Goal: Task Accomplishment & Management: Manage account settings

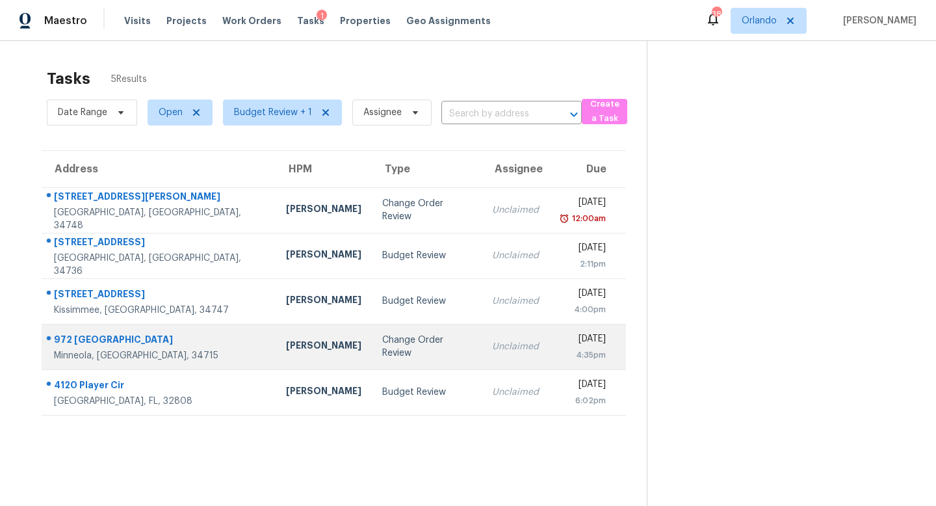
click at [382, 346] on div "Change Order Review" at bounding box center [426, 346] width 89 height 26
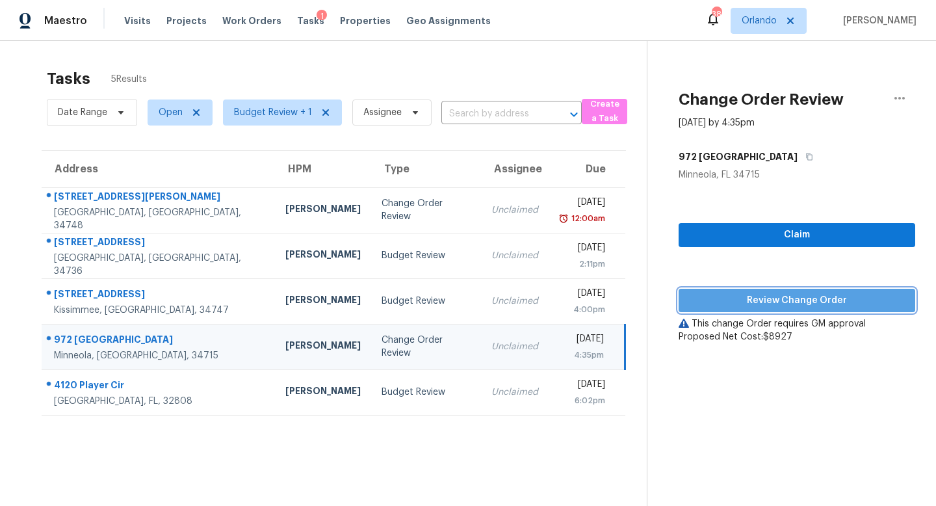
click at [836, 301] on span "Review Change Order" at bounding box center [797, 300] width 216 height 16
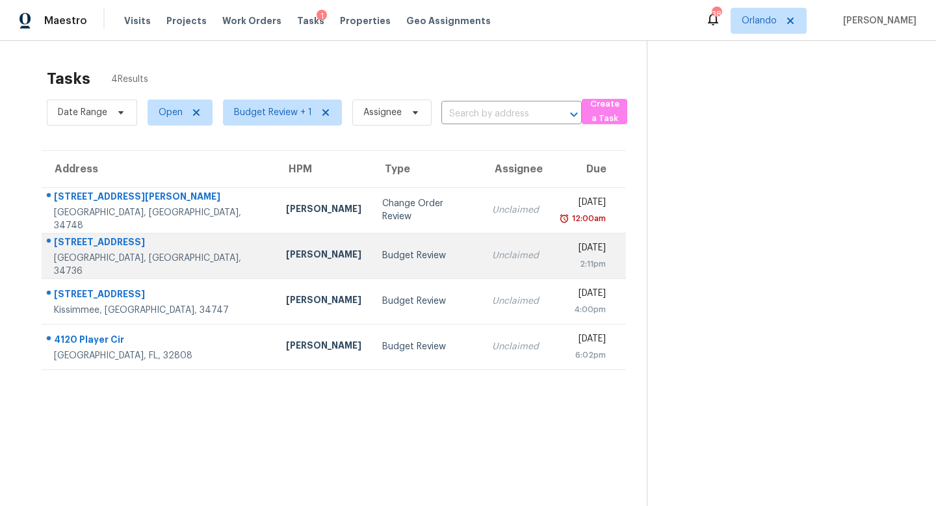
click at [408, 249] on td "Budget Review" at bounding box center [427, 255] width 110 height 45
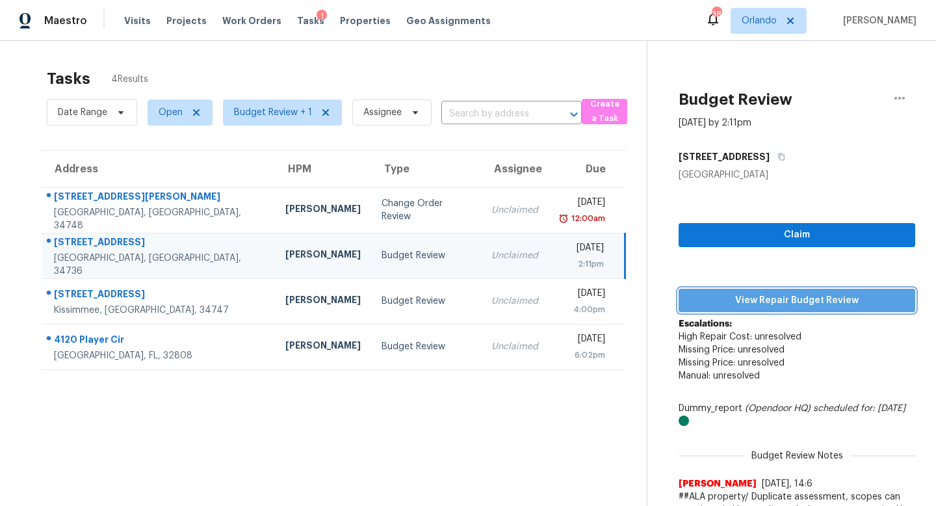
click at [841, 292] on span "View Repair Budget Review" at bounding box center [797, 300] width 216 height 16
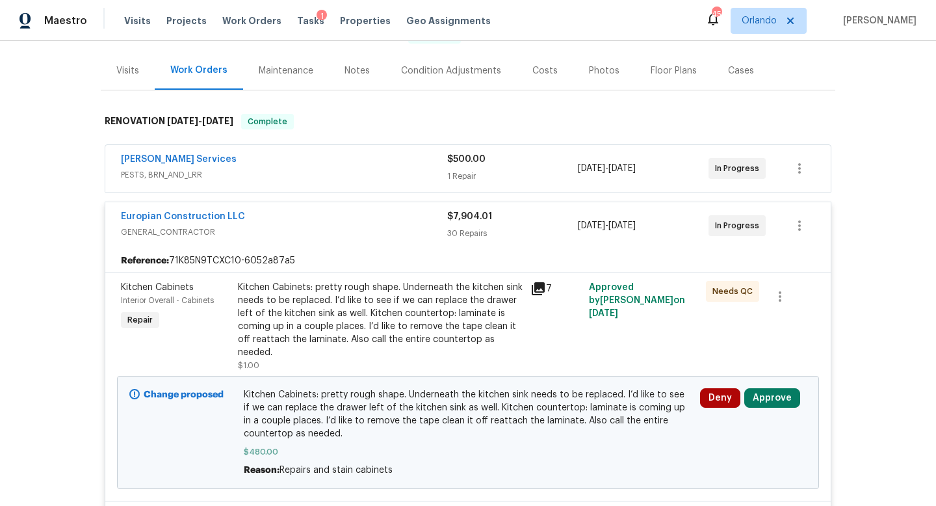
scroll to position [184, 0]
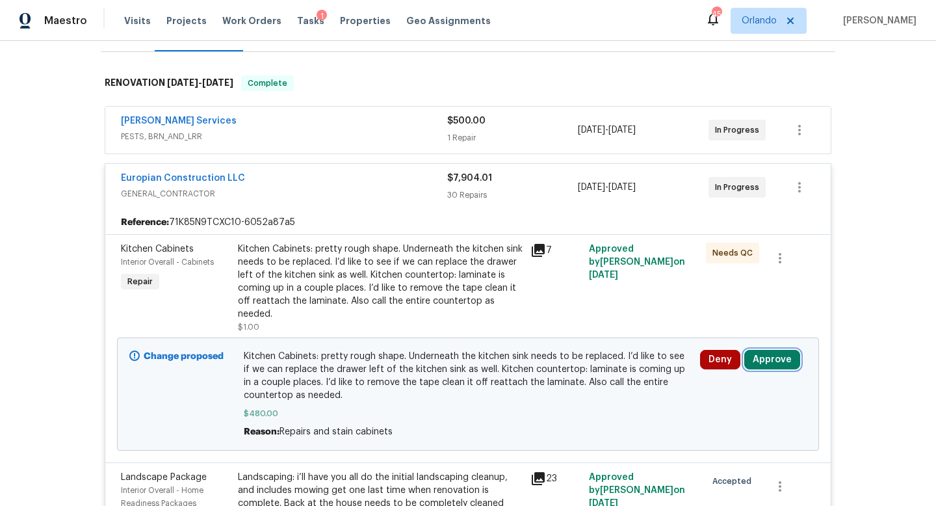
click at [786, 363] on button "Approve" at bounding box center [772, 359] width 56 height 19
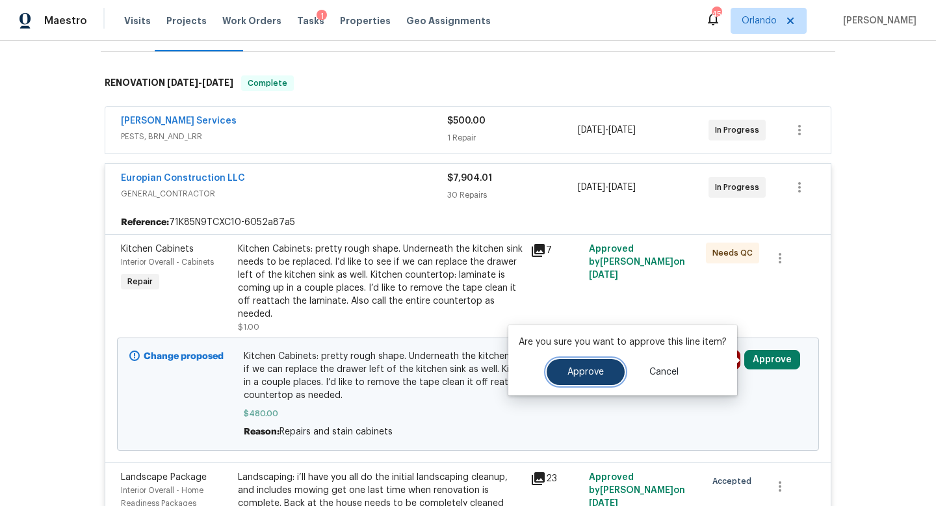
click at [595, 361] on button "Approve" at bounding box center [585, 372] width 78 height 26
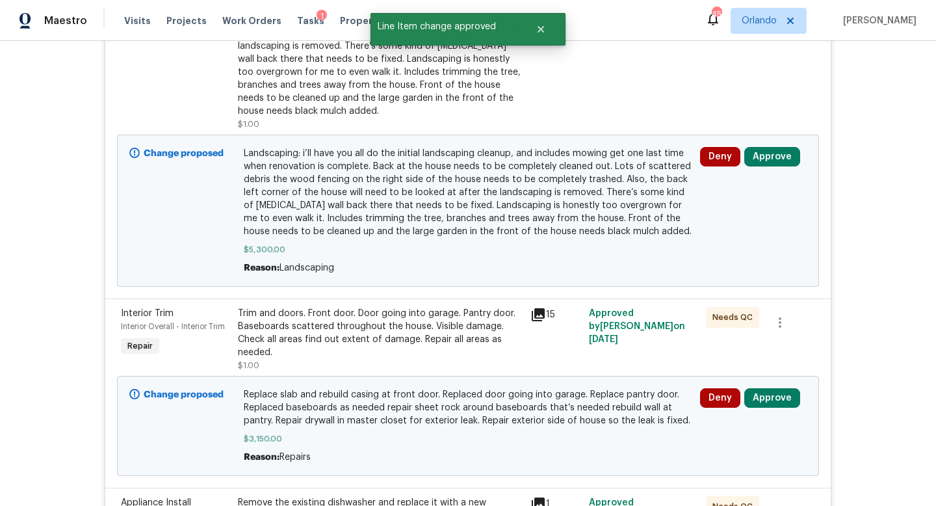
scroll to position [522, 0]
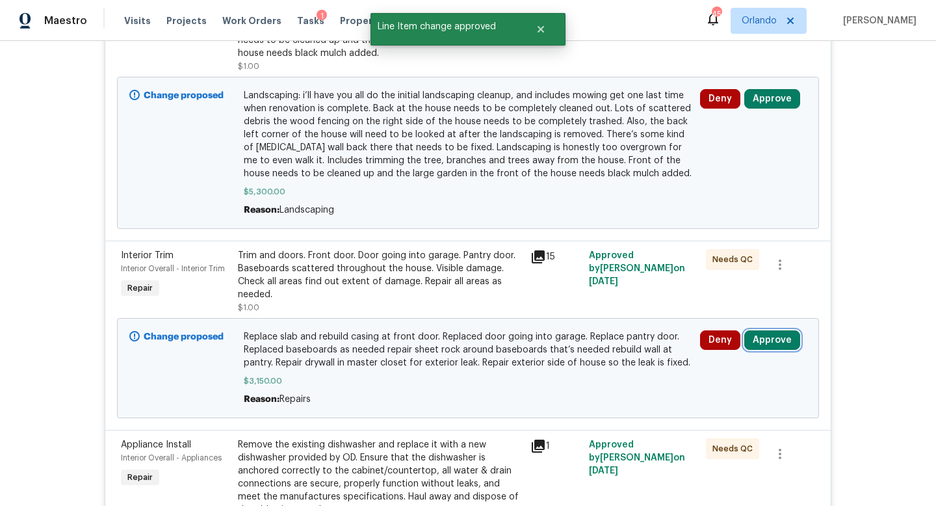
click at [773, 330] on button "Approve" at bounding box center [772, 339] width 56 height 19
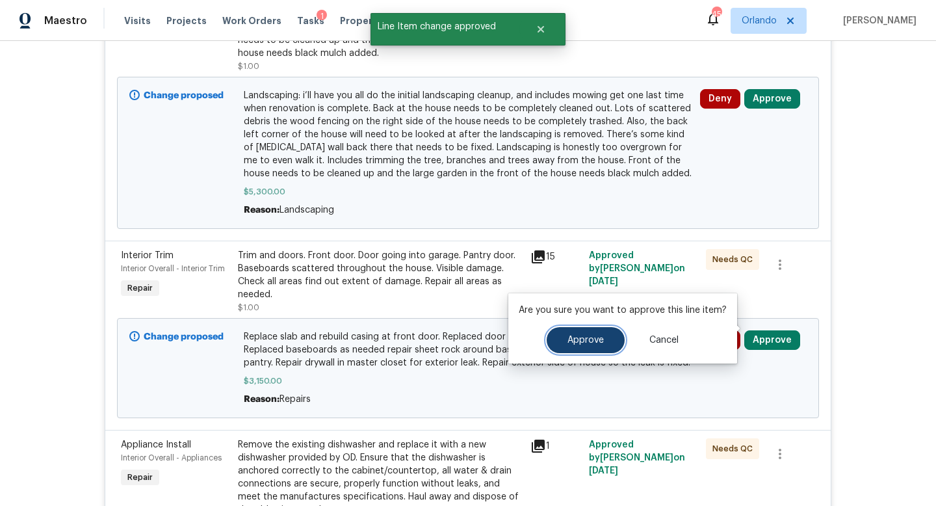
click at [580, 334] on button "Approve" at bounding box center [585, 340] width 78 height 26
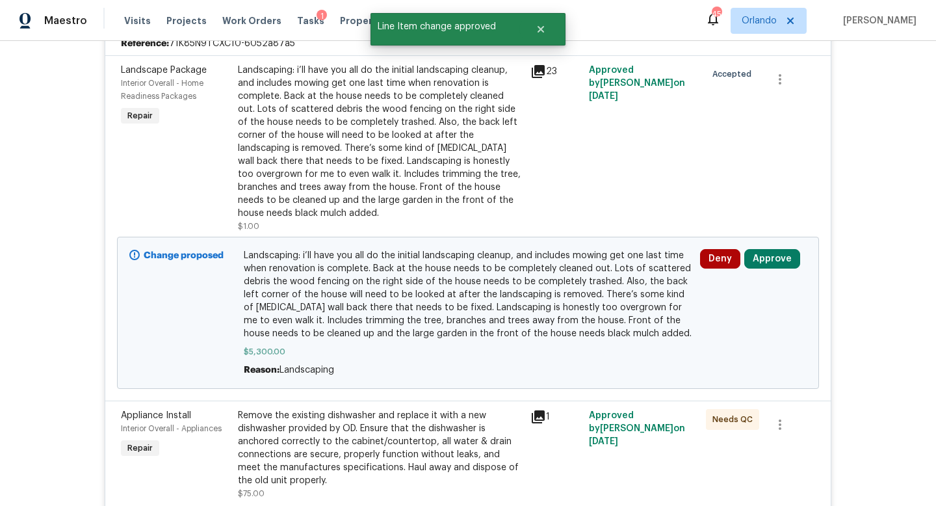
scroll to position [253, 0]
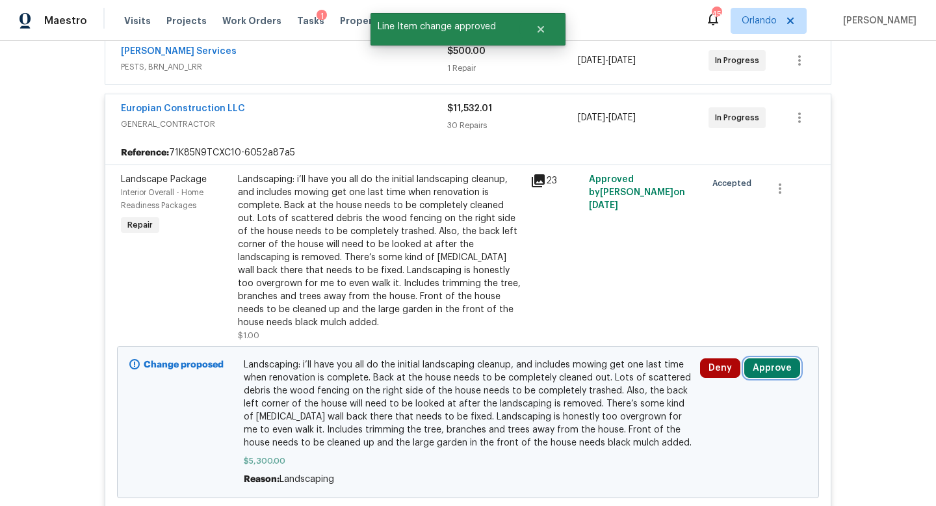
click at [778, 358] on button "Approve" at bounding box center [772, 367] width 56 height 19
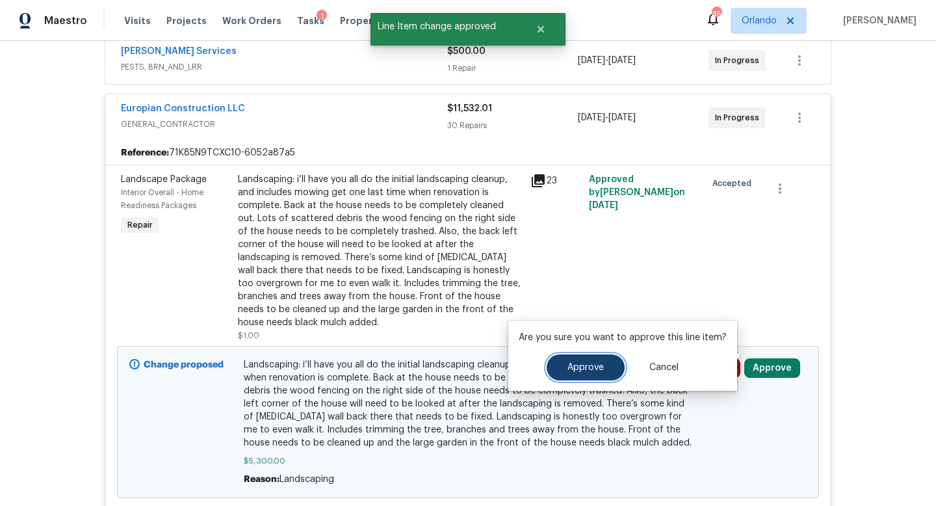
click at [593, 363] on span "Approve" at bounding box center [585, 368] width 36 height 10
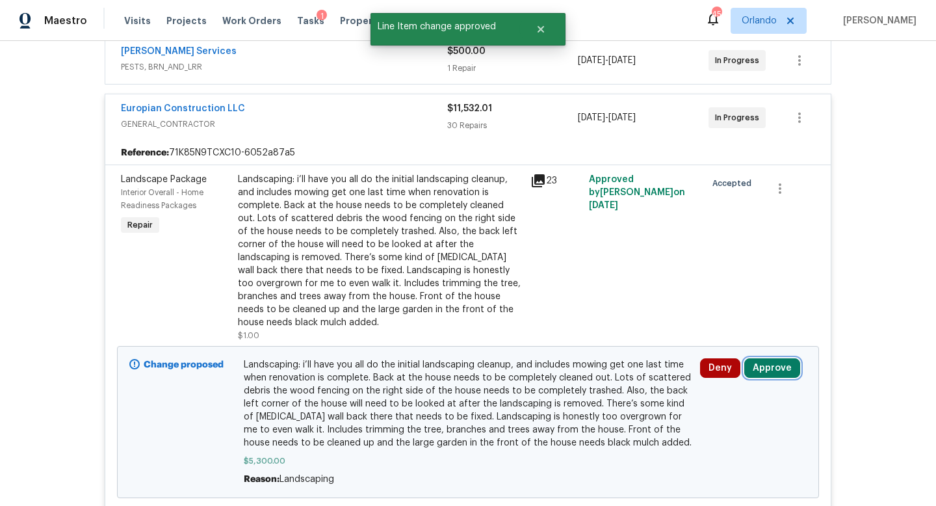
click at [767, 358] on button "Approve" at bounding box center [772, 367] width 56 height 19
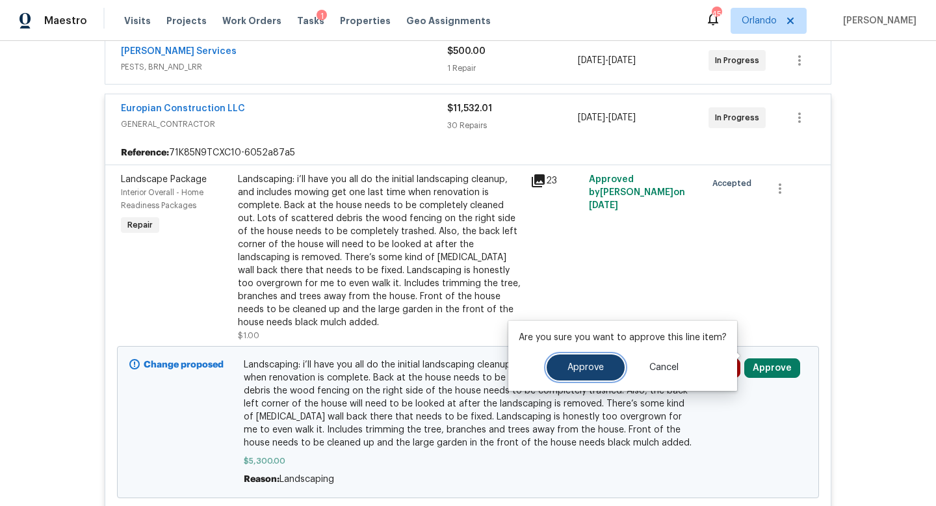
click at [580, 366] on span "Approve" at bounding box center [585, 368] width 36 height 10
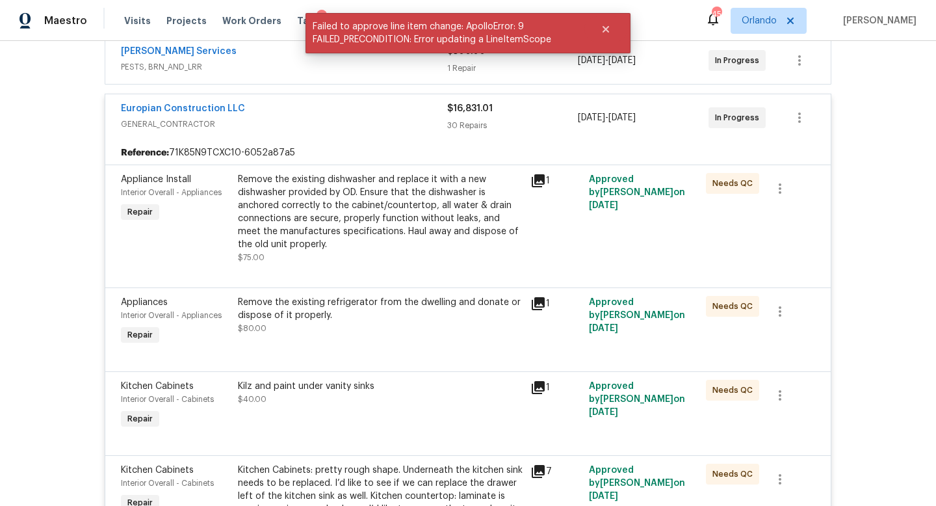
scroll to position [0, 0]
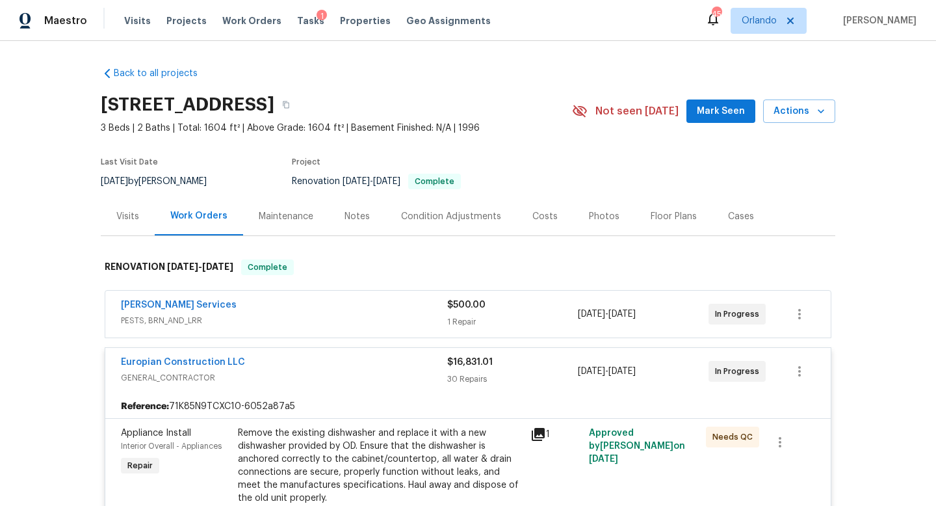
click at [334, 366] on div "Europian Construction LLC" at bounding box center [284, 363] width 326 height 16
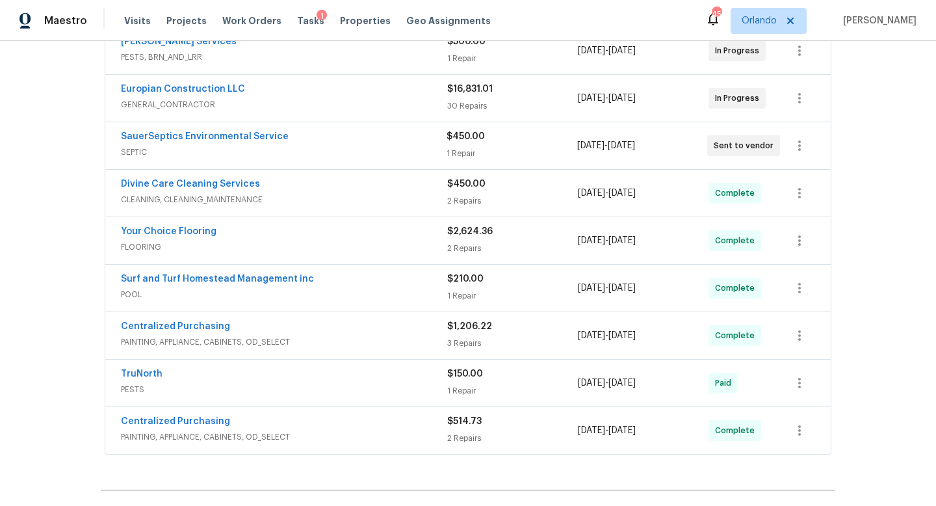
scroll to position [265, 0]
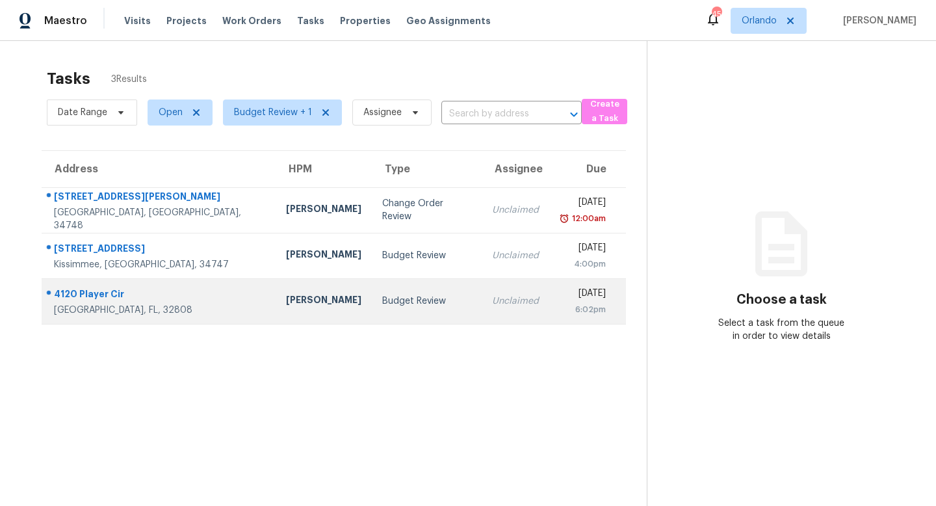
click at [374, 309] on td "Budget Review" at bounding box center [427, 300] width 110 height 45
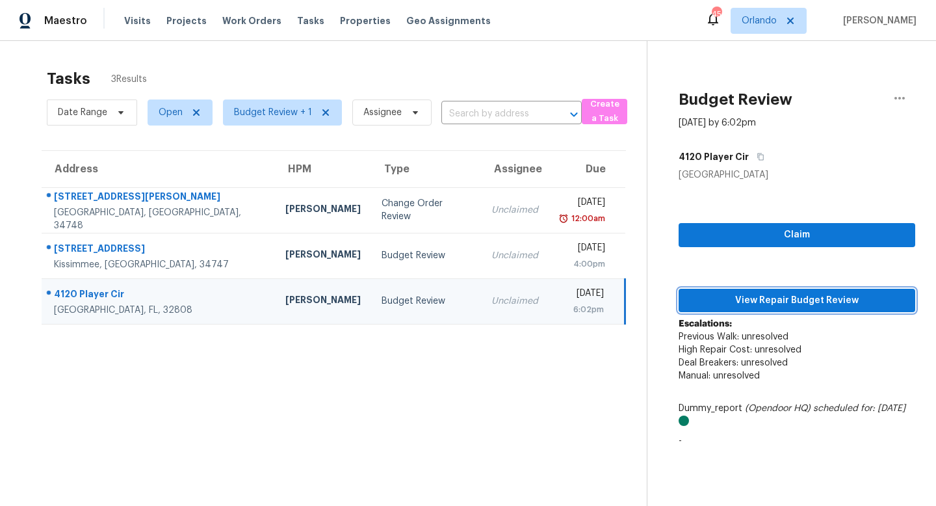
click at [773, 305] on span "View Repair Budget Review" at bounding box center [797, 300] width 216 height 16
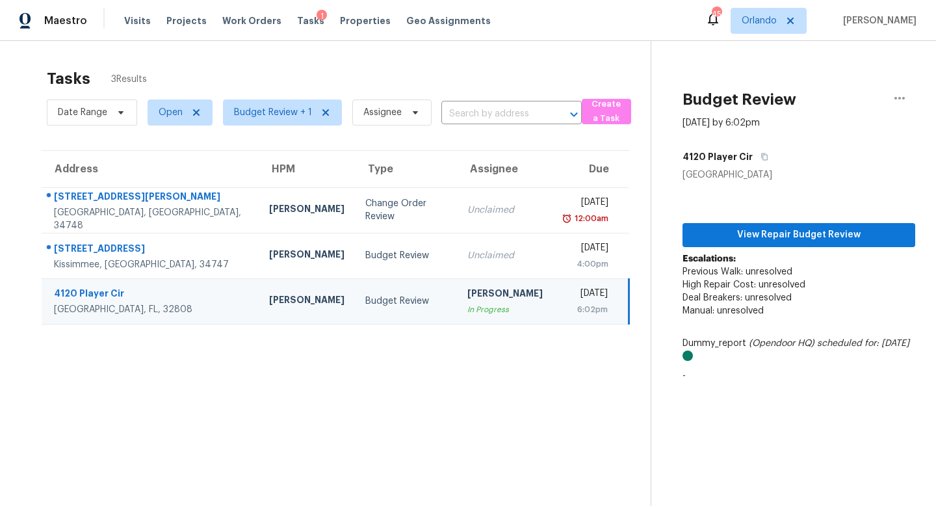
click at [467, 292] on div "[PERSON_NAME]" at bounding box center [504, 295] width 75 height 16
click at [793, 235] on span "View Repair Budget Review" at bounding box center [799, 235] width 212 height 16
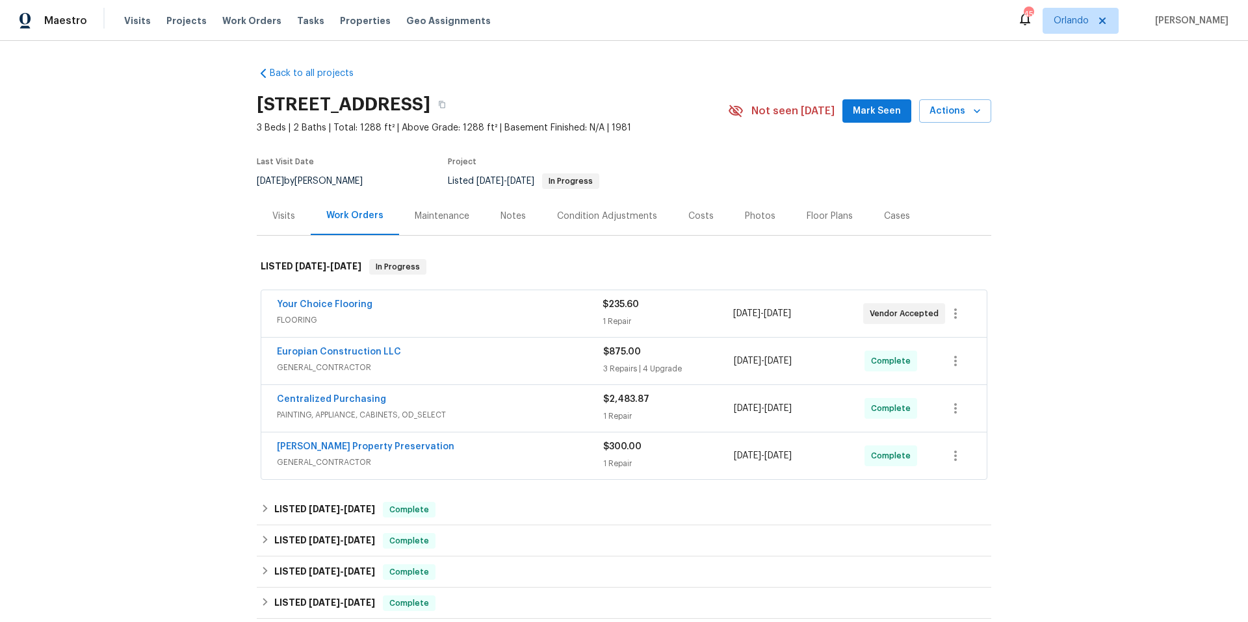
click at [463, 354] on div "Europian Construction LLC" at bounding box center [440, 354] width 326 height 16
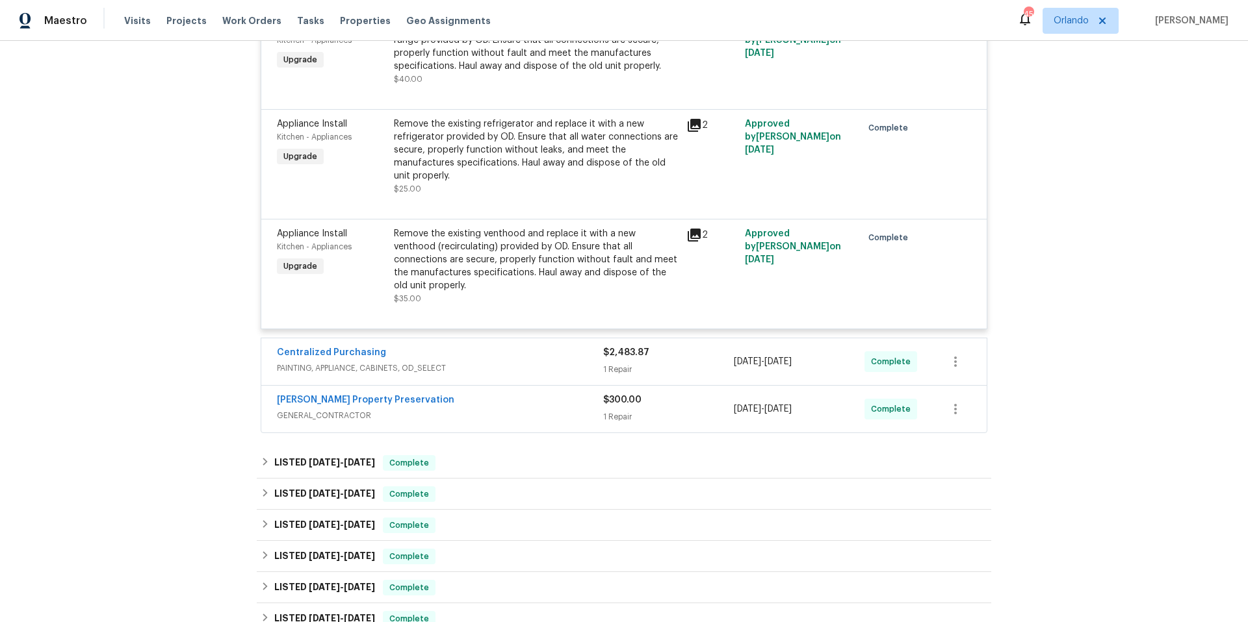
scroll to position [848, 0]
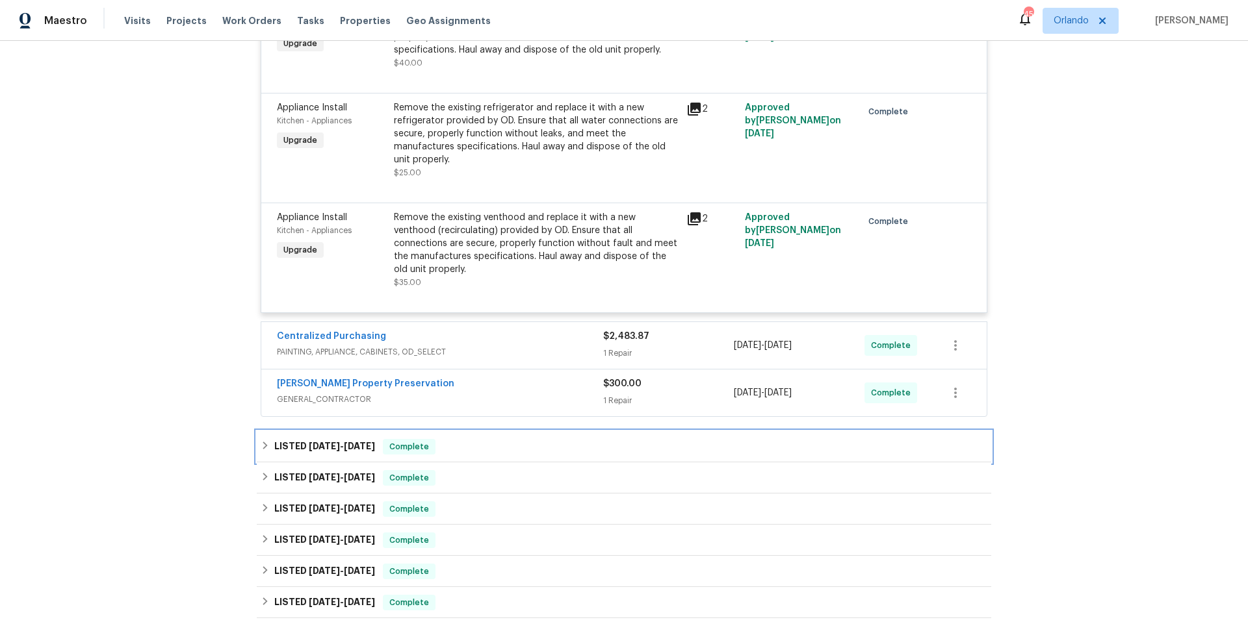
click at [508, 439] on div "LISTED [DATE] - [DATE] Complete" at bounding box center [624, 447] width 726 height 16
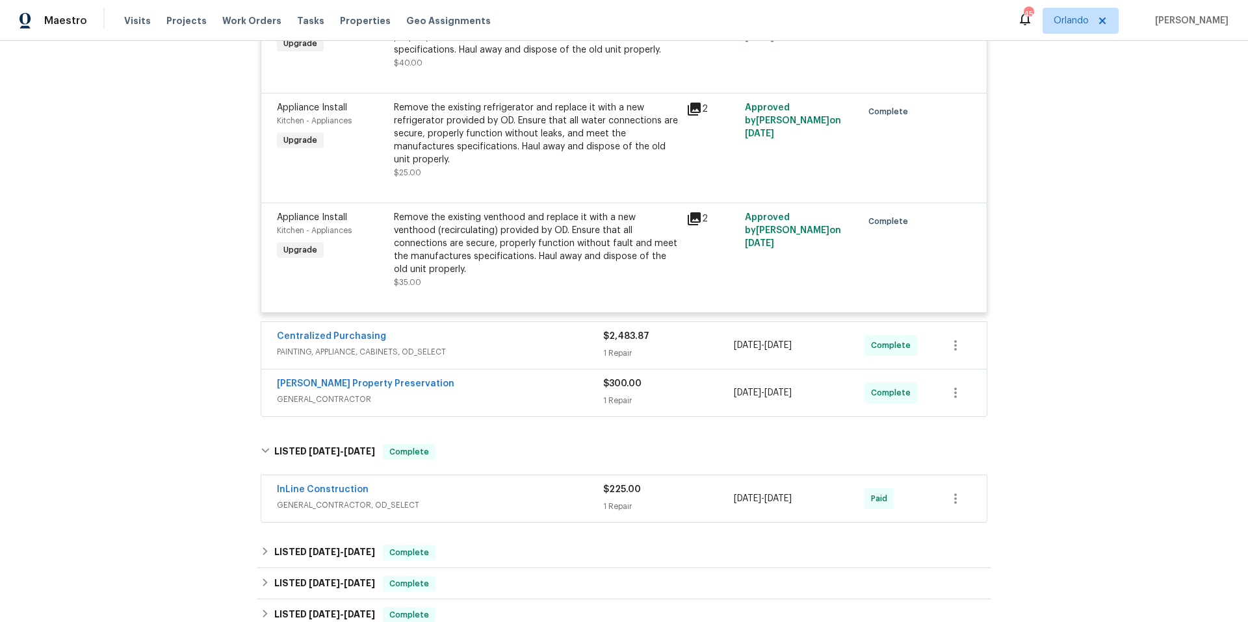
click at [507, 484] on div "InLine Construction" at bounding box center [440, 491] width 326 height 16
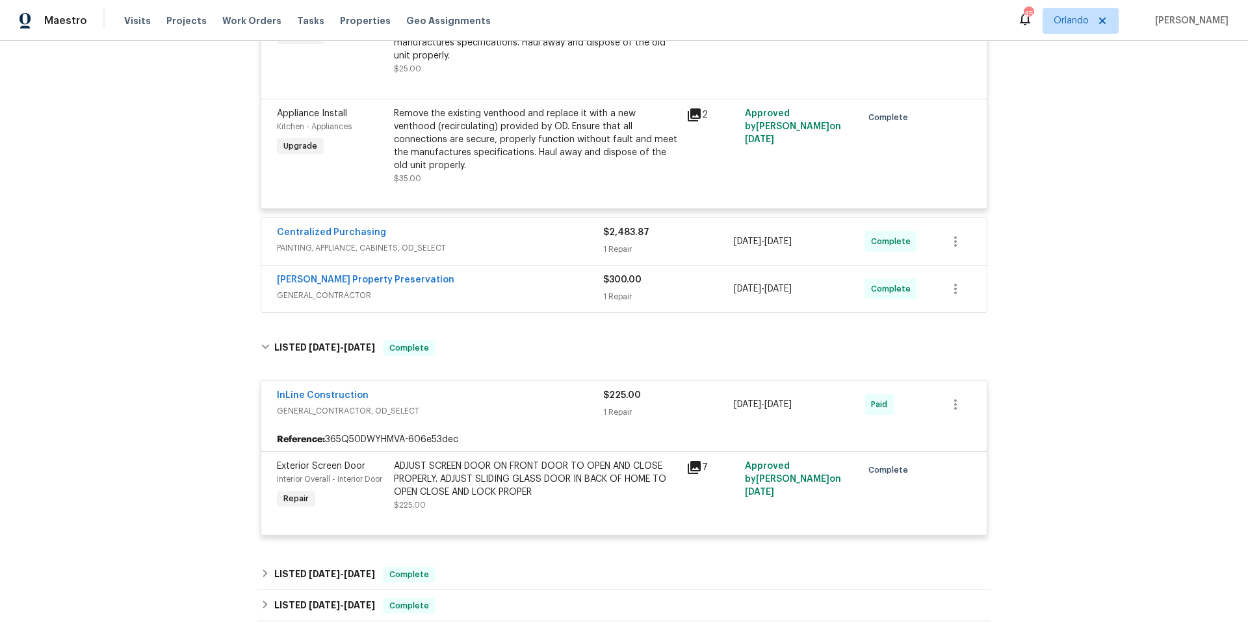
scroll to position [1051, 0]
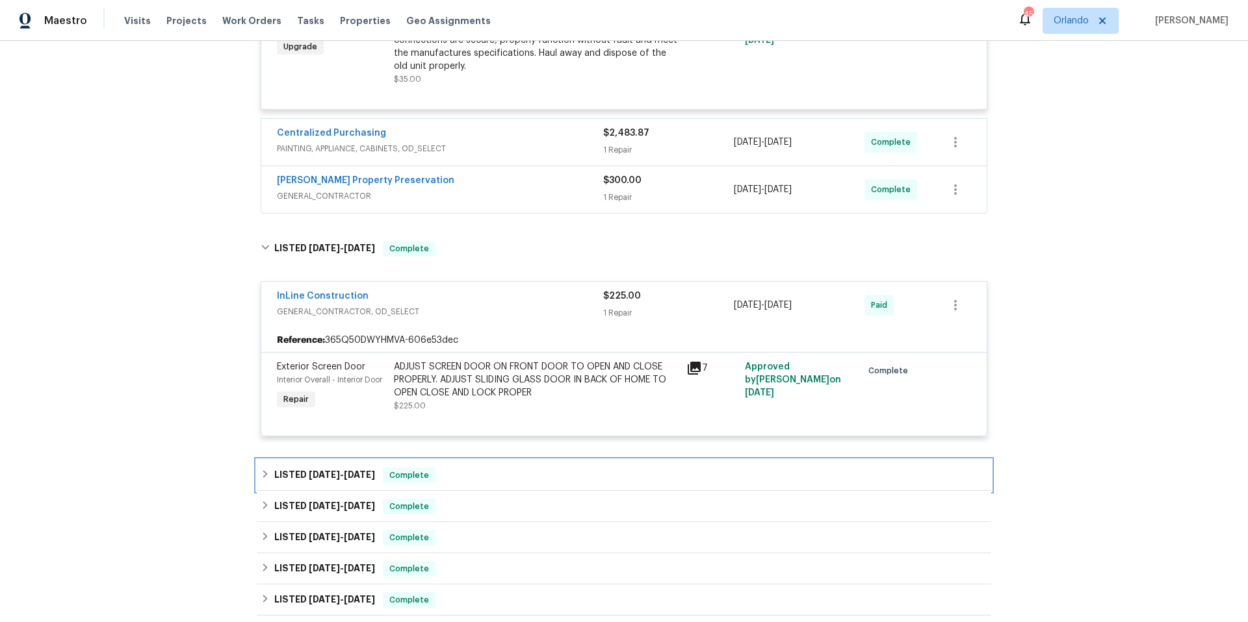
click at [489, 468] on div "LISTED [DATE] - [DATE] Complete" at bounding box center [624, 476] width 726 height 16
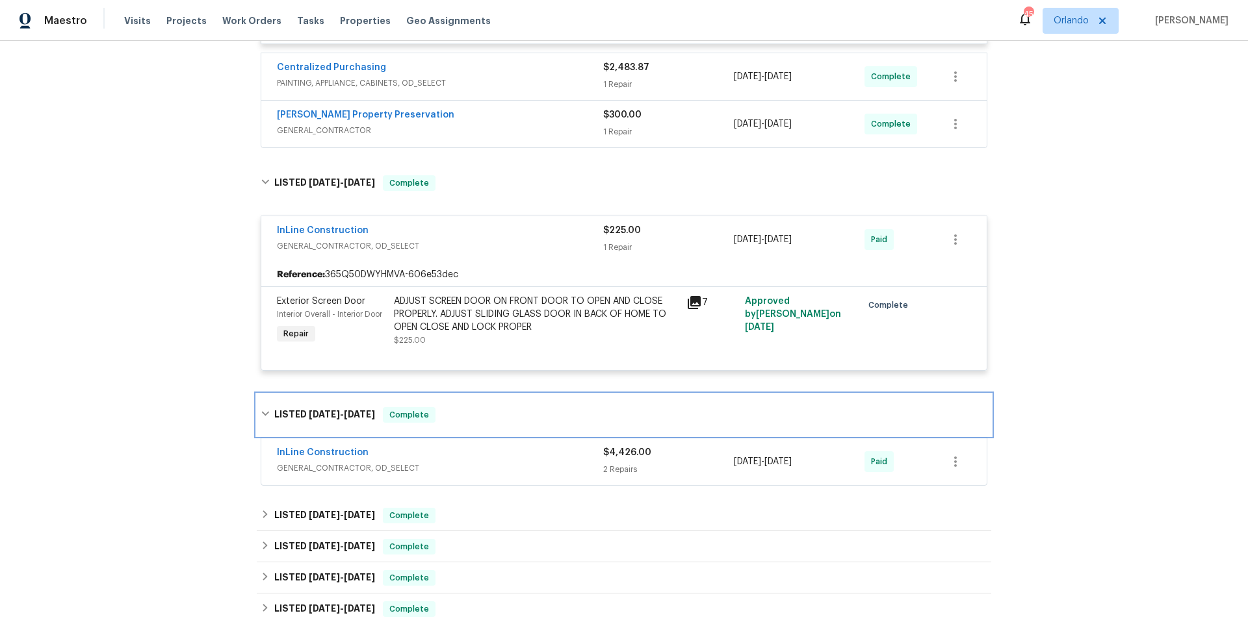
scroll to position [1132, 0]
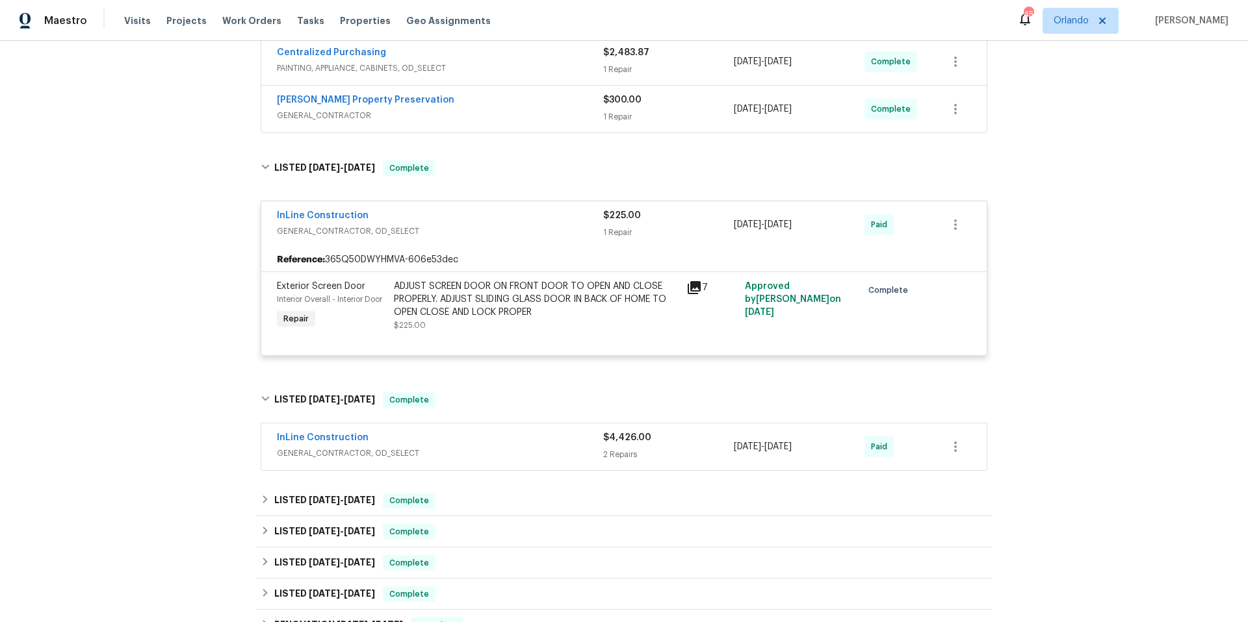
click at [498, 447] on span "GENERAL_CONTRACTOR, OD_SELECT" at bounding box center [440, 453] width 326 height 13
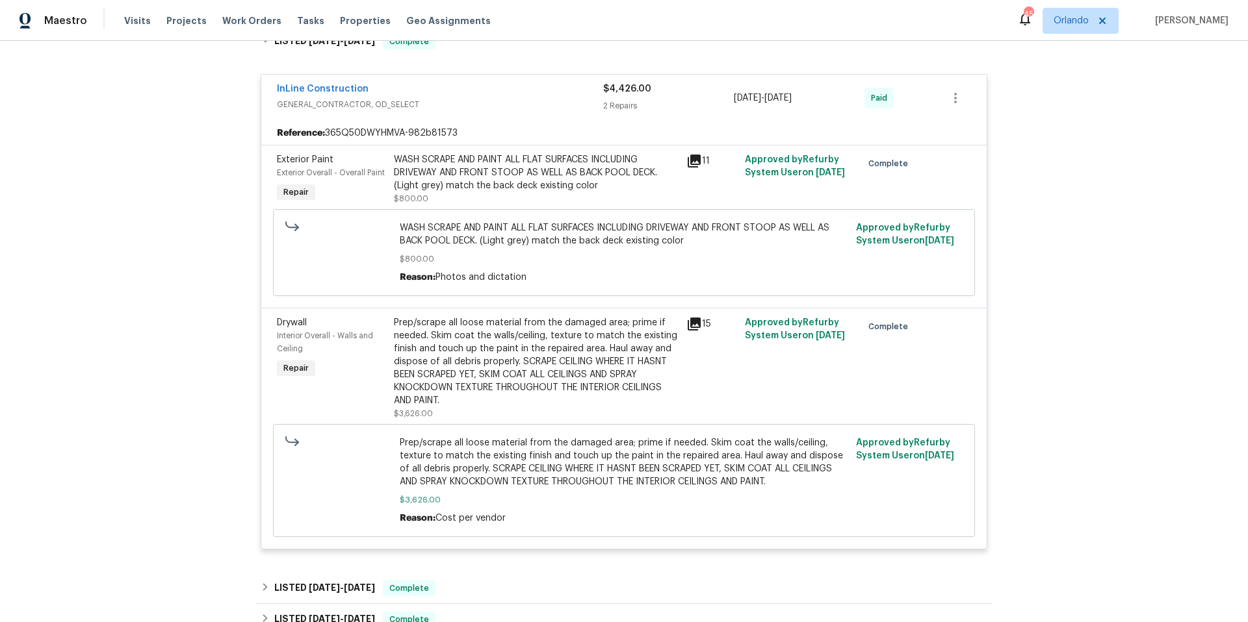
scroll to position [1540, 0]
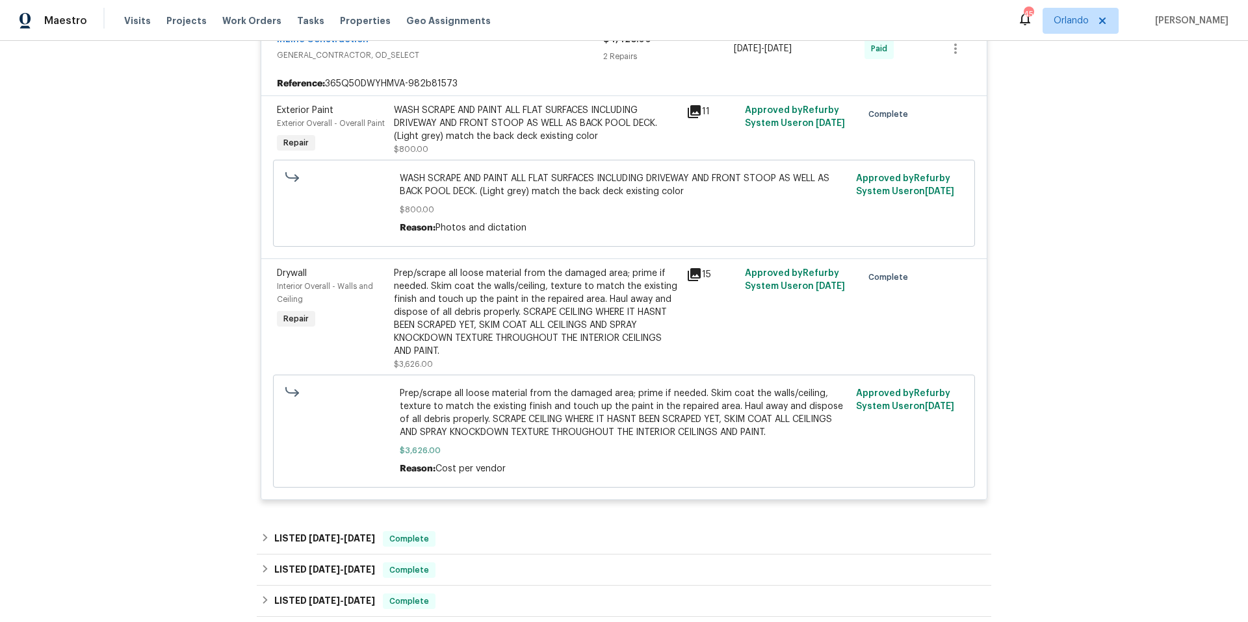
click at [694, 268] on icon at bounding box center [693, 274] width 13 height 13
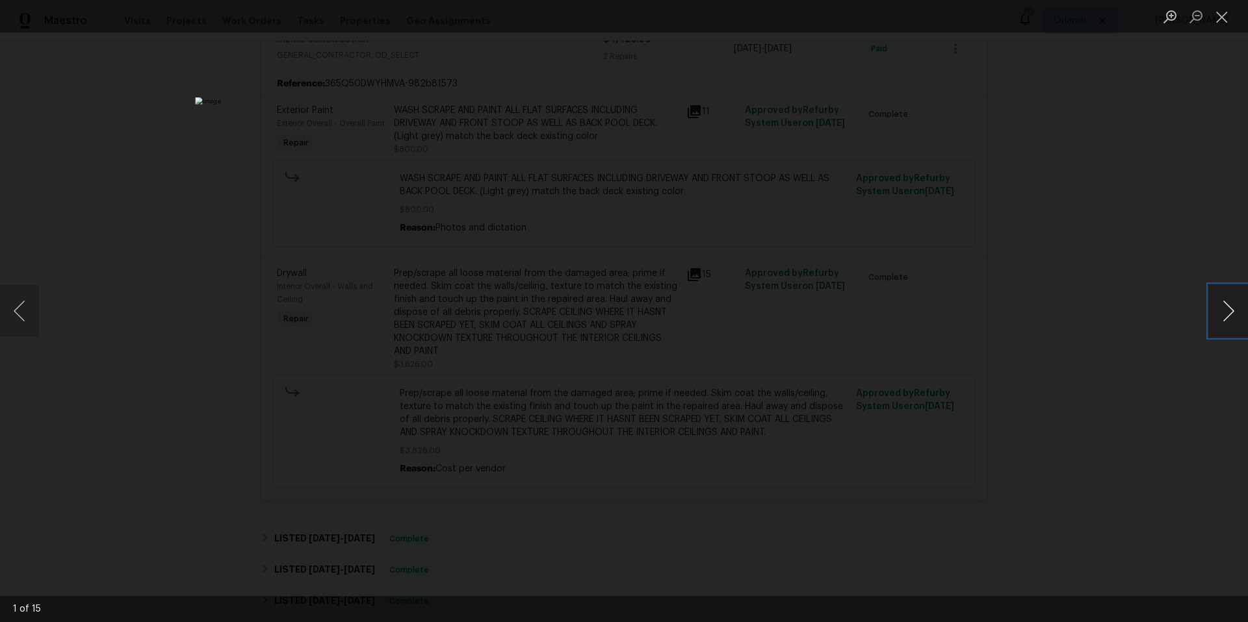
click at [1232, 307] on button "Next image" at bounding box center [1228, 311] width 39 height 52
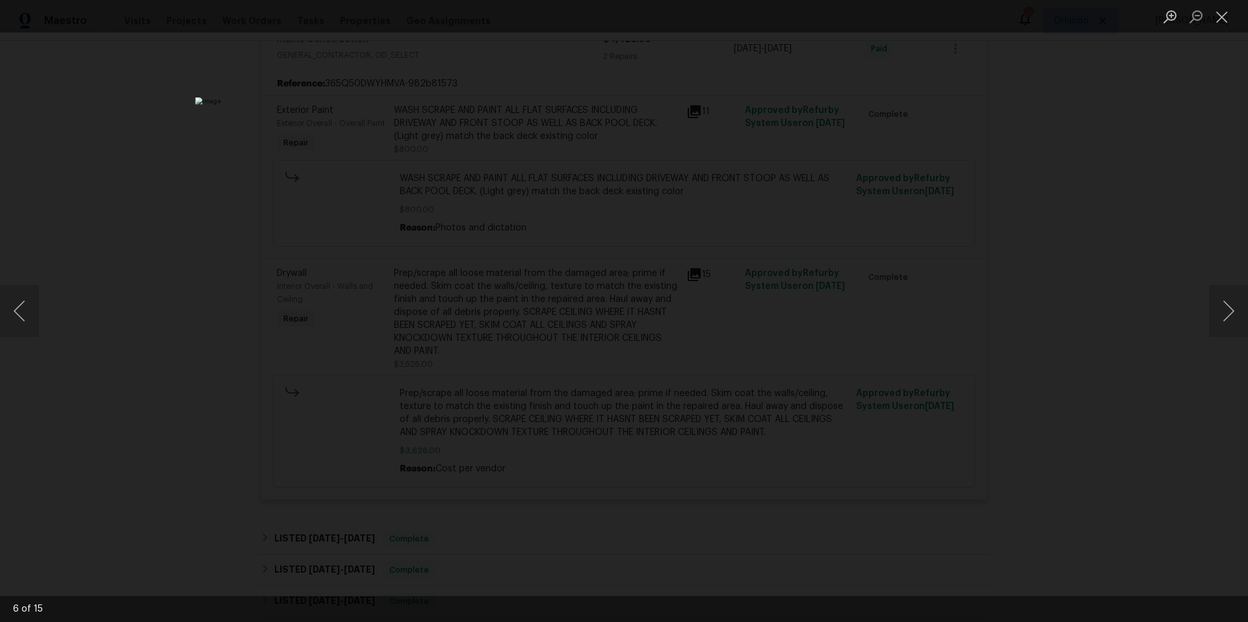
click at [1018, 272] on div "Lightbox" at bounding box center [624, 311] width 1248 height 622
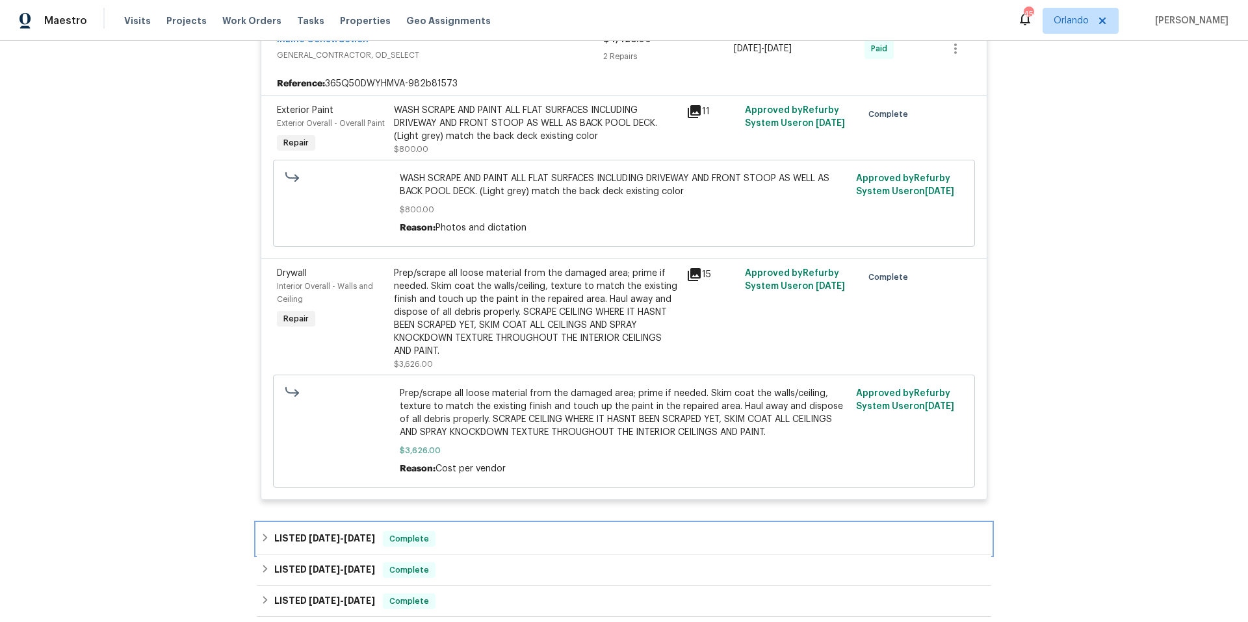
click at [489, 524] on div "LISTED [DATE] - [DATE] Complete" at bounding box center [624, 539] width 734 height 31
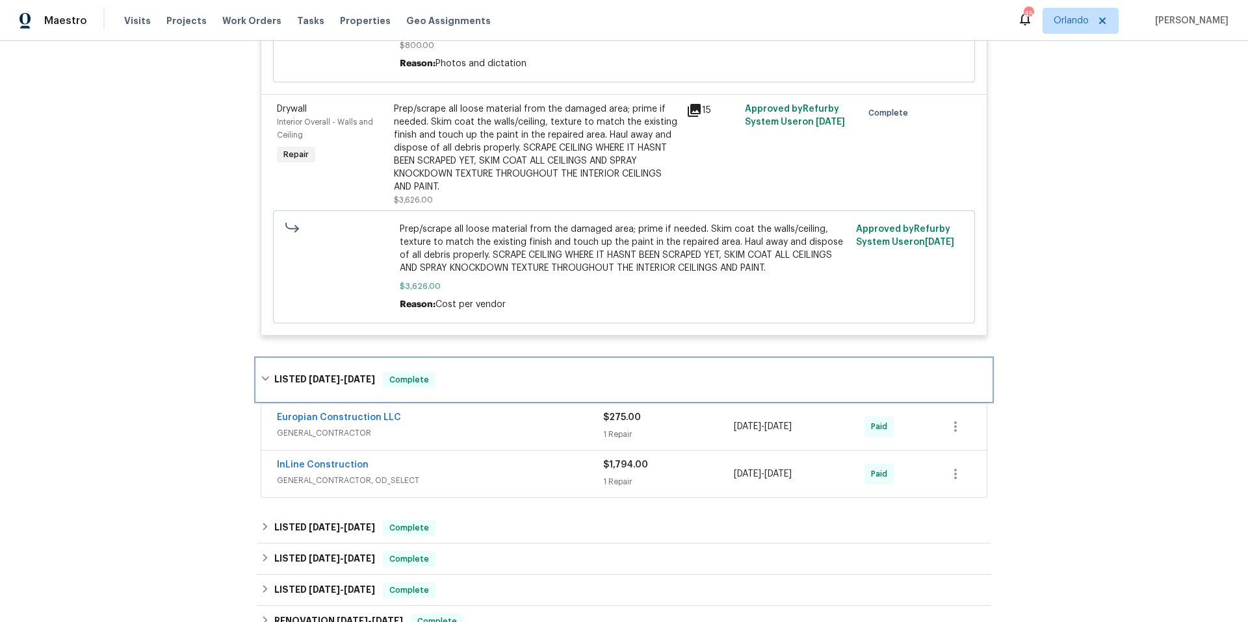
scroll to position [1752, 0]
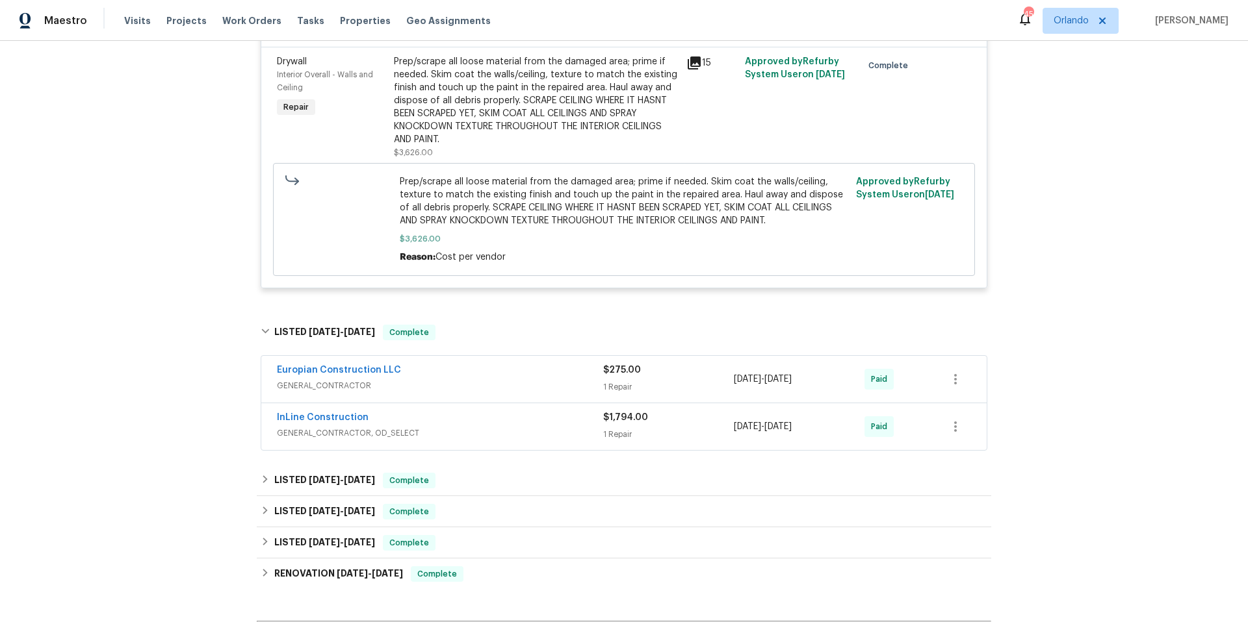
click at [500, 427] on span "GENERAL_CONTRACTOR, OD_SELECT" at bounding box center [440, 433] width 326 height 13
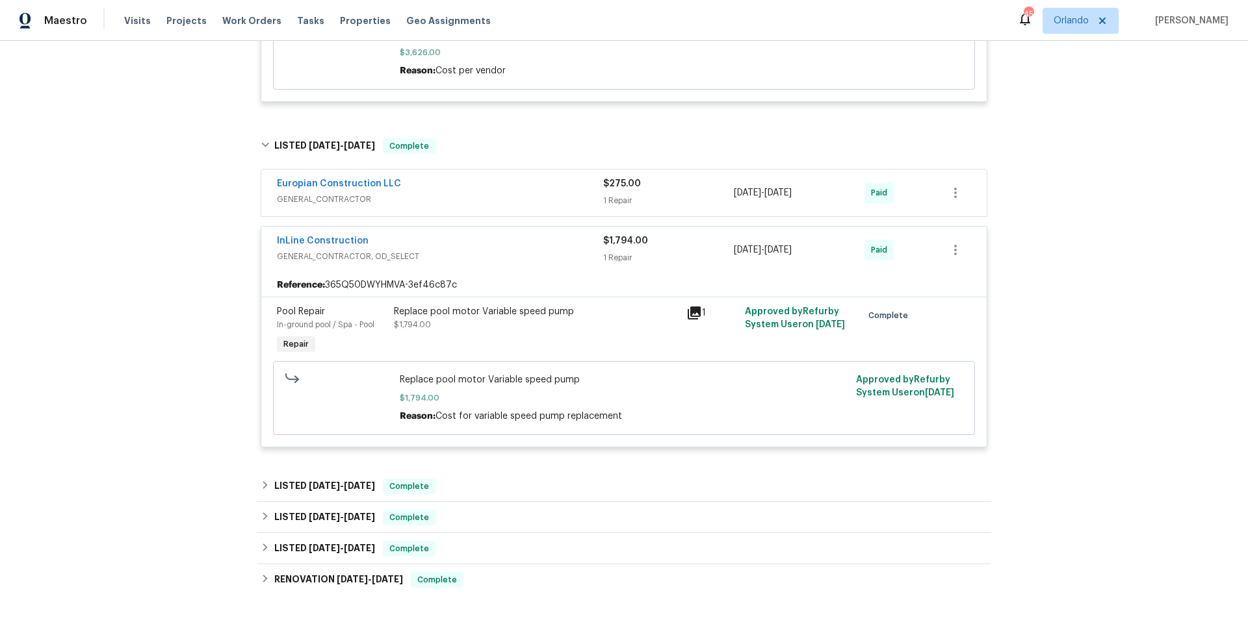
scroll to position [1941, 0]
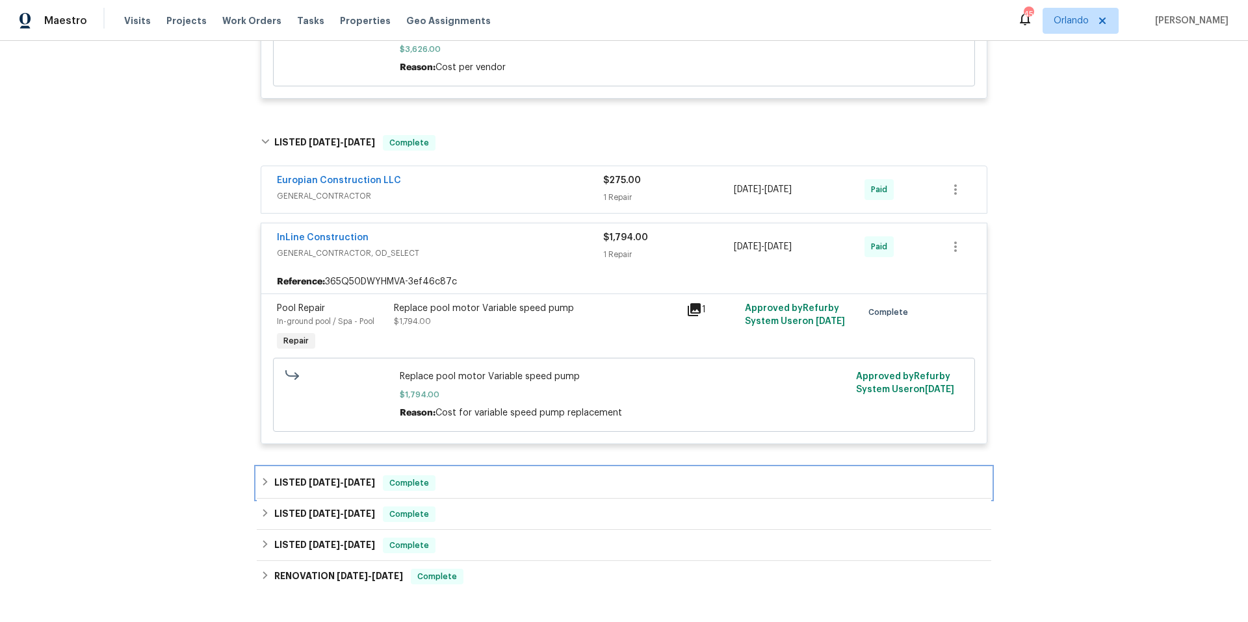
click at [502, 476] on div "LISTED [DATE] - [DATE] Complete" at bounding box center [624, 484] width 726 height 16
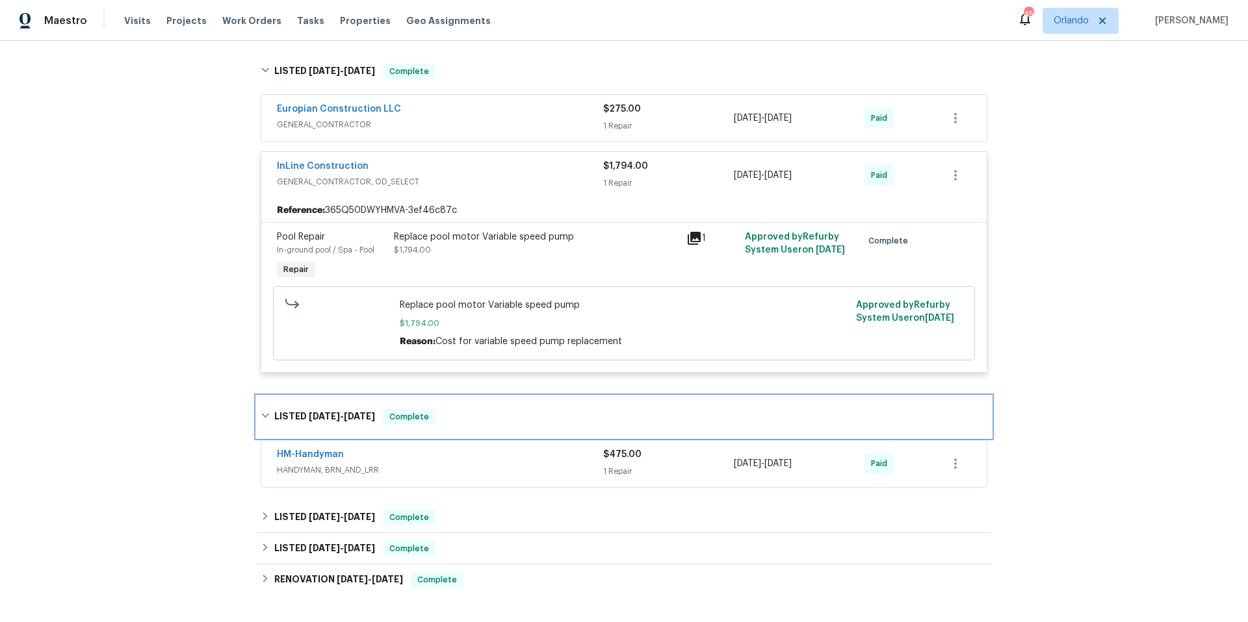
scroll to position [2049, 0]
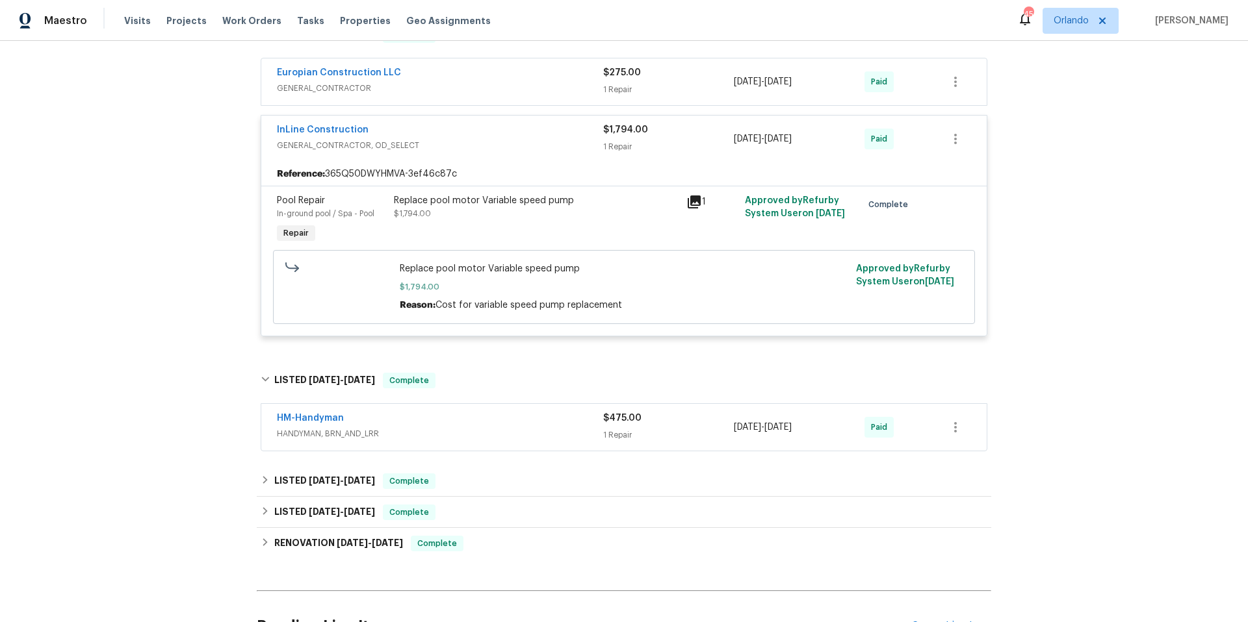
click at [500, 428] on span "HANDYMAN, BRN_AND_LRR" at bounding box center [440, 434] width 326 height 13
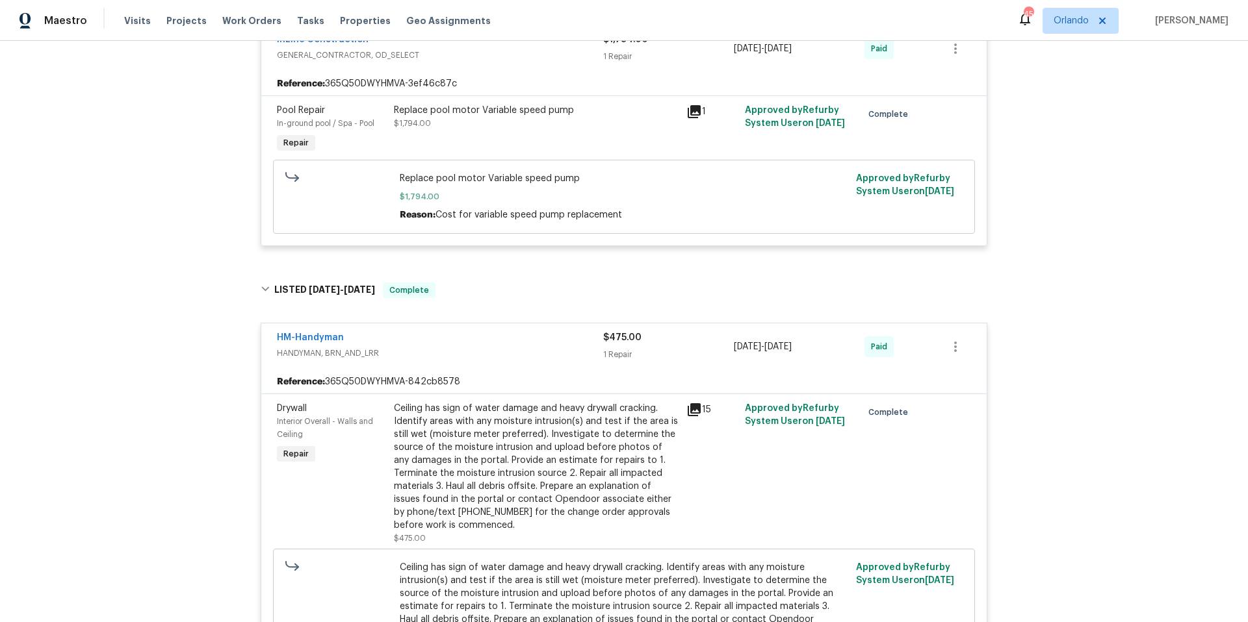
scroll to position [2147, 0]
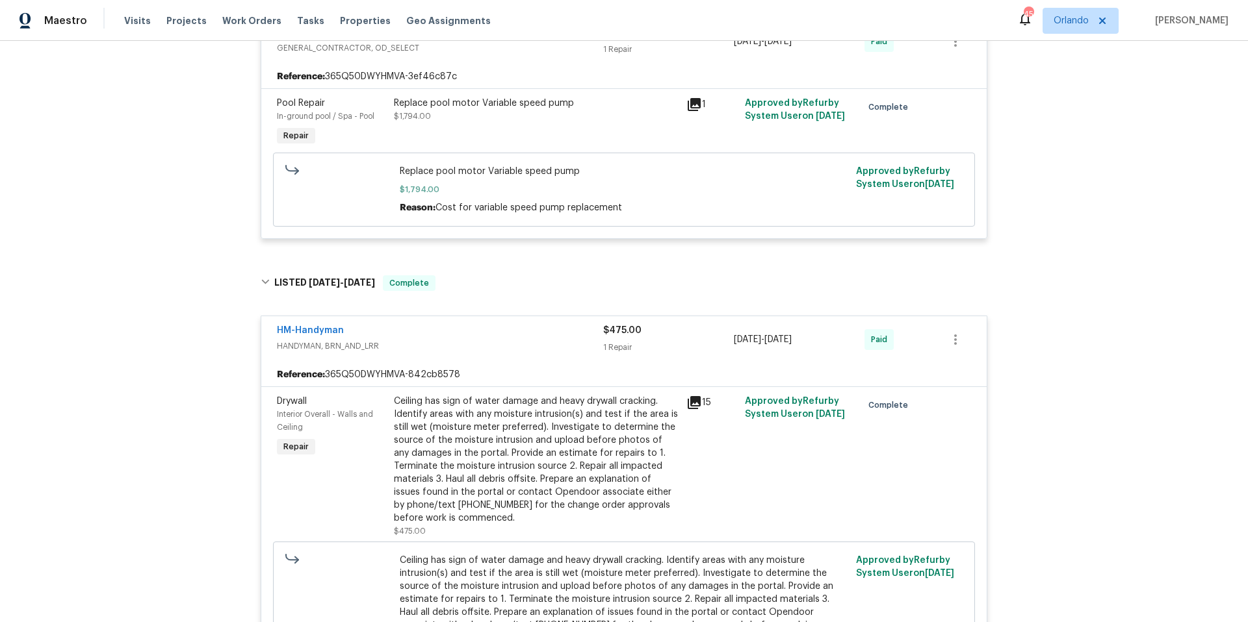
click at [697, 395] on icon at bounding box center [694, 403] width 16 height 16
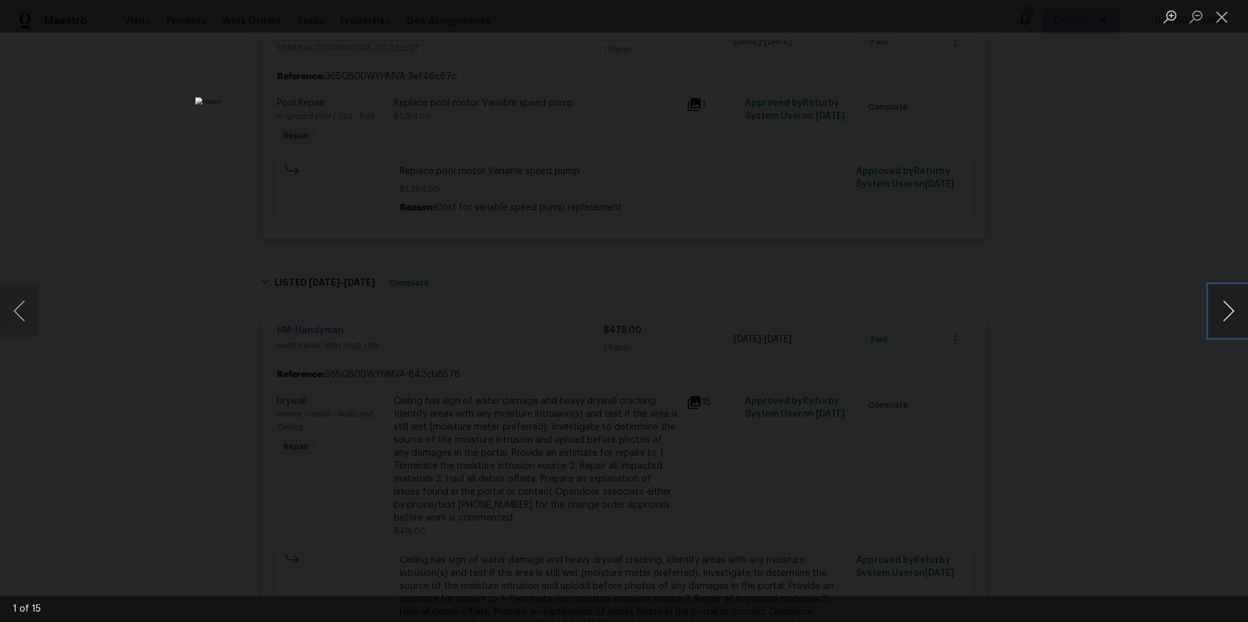
click at [1231, 312] on button "Next image" at bounding box center [1228, 311] width 39 height 52
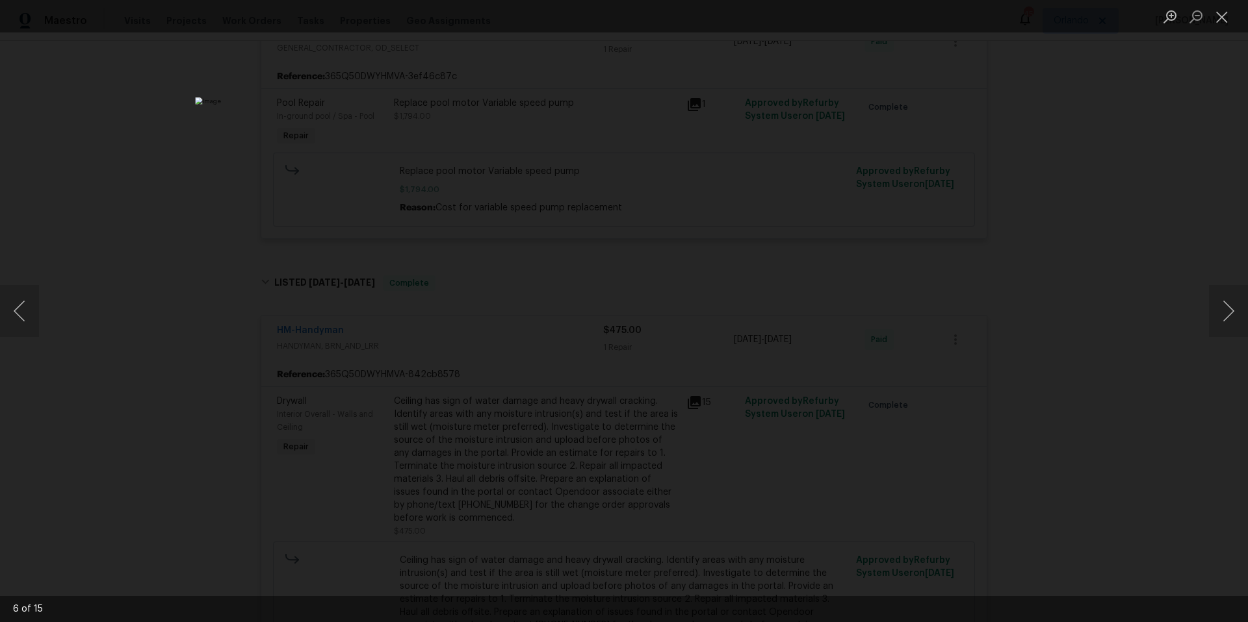
click at [1137, 229] on div "Lightbox" at bounding box center [624, 311] width 1248 height 622
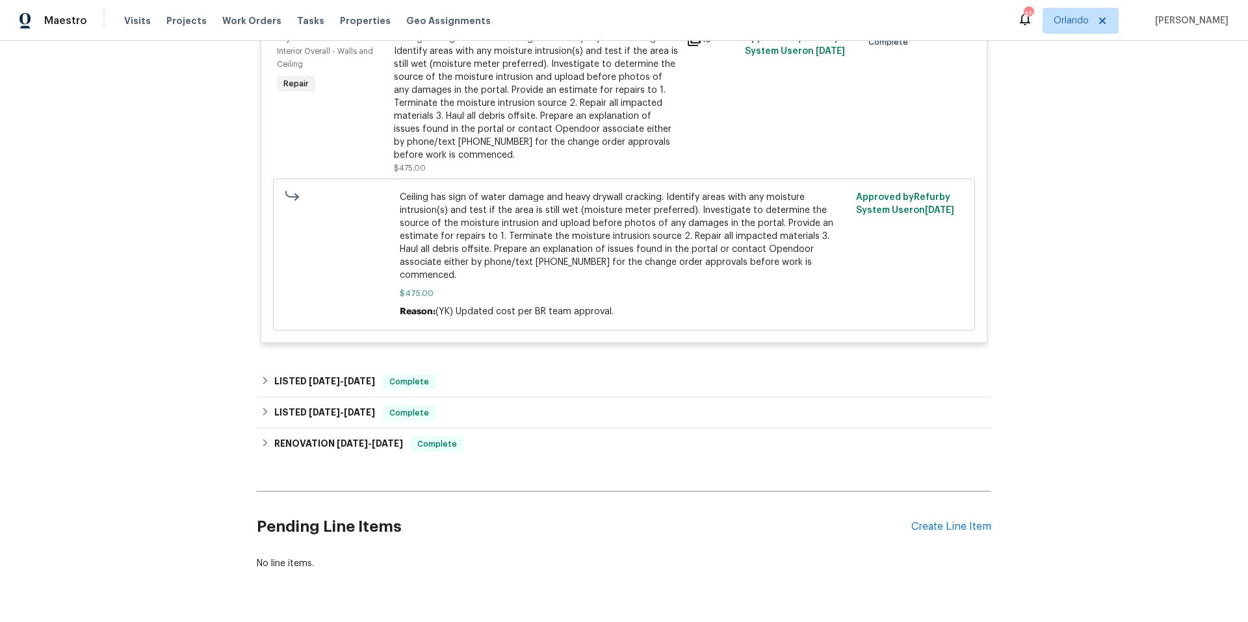
scroll to position [2523, 0]
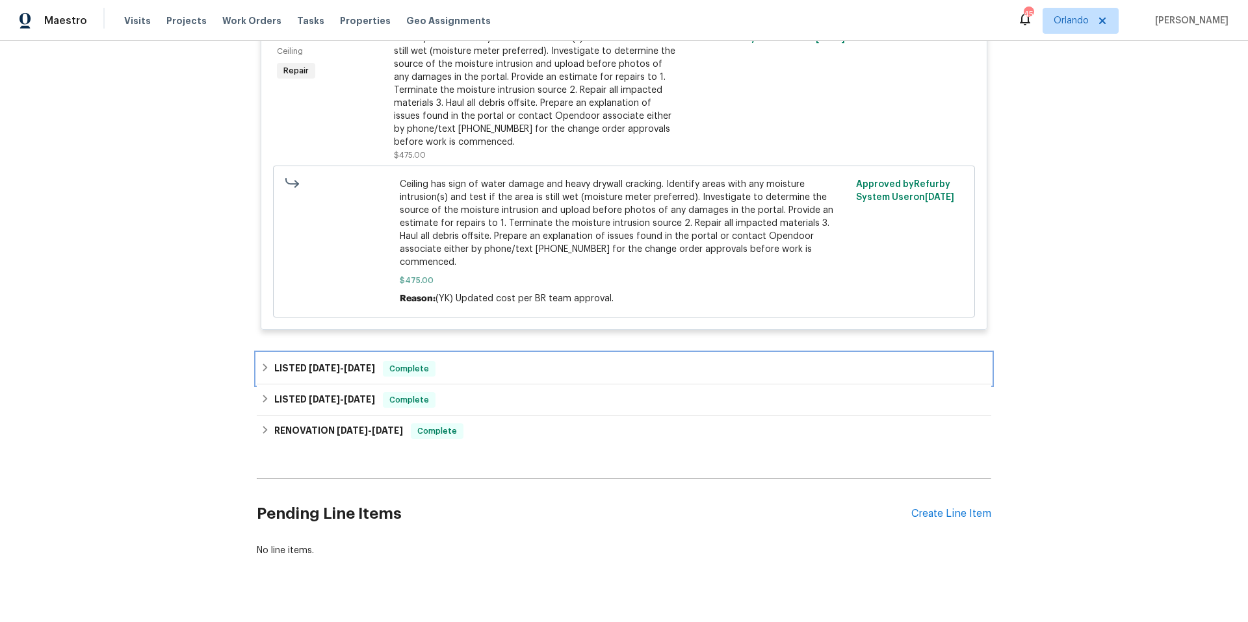
click at [329, 364] on span "[DATE]" at bounding box center [324, 368] width 31 height 9
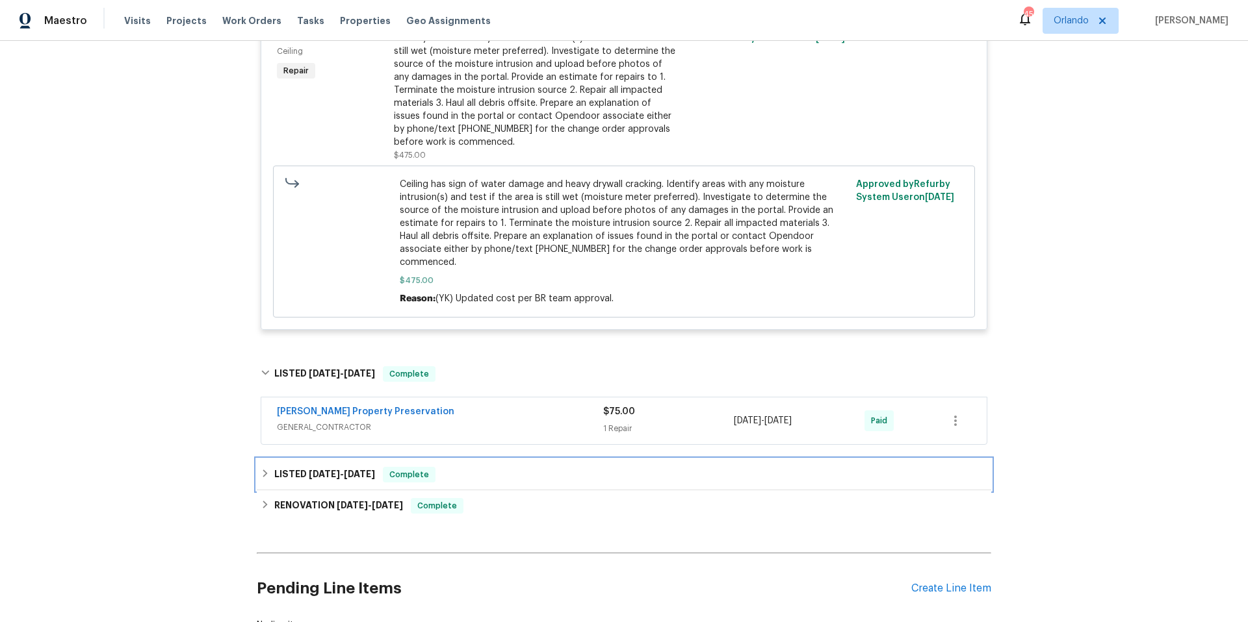
click at [355, 470] on span "[DATE]" at bounding box center [359, 474] width 31 height 9
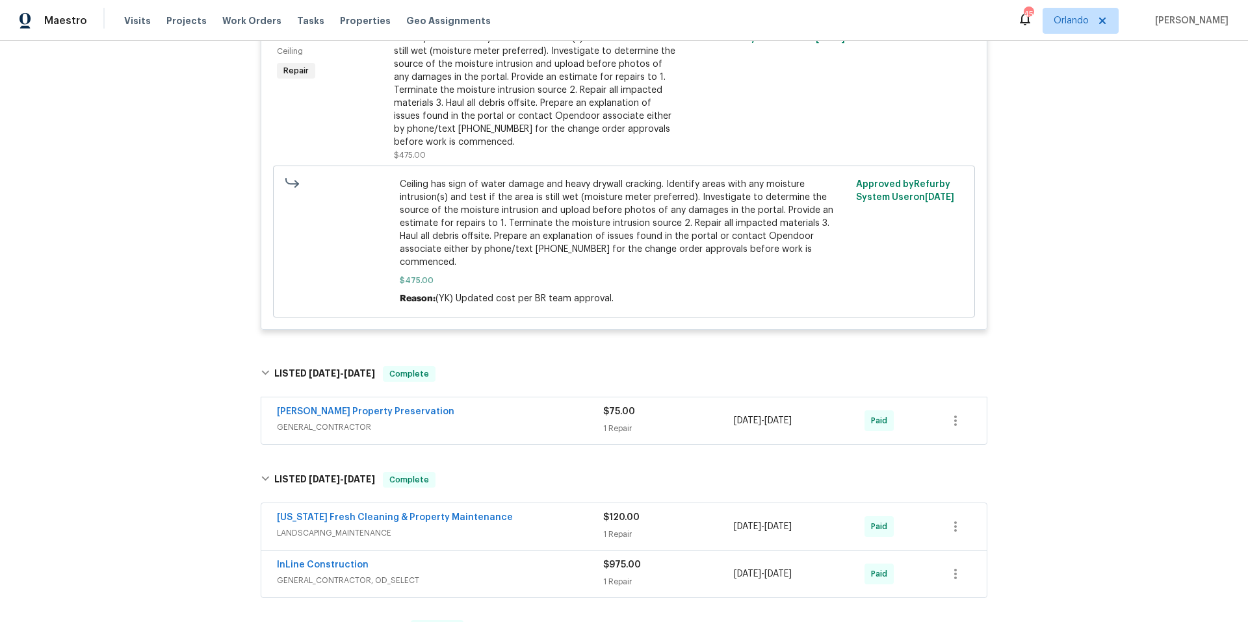
click at [529, 574] on span "GENERAL_CONTRACTOR, OD_SELECT" at bounding box center [440, 580] width 326 height 13
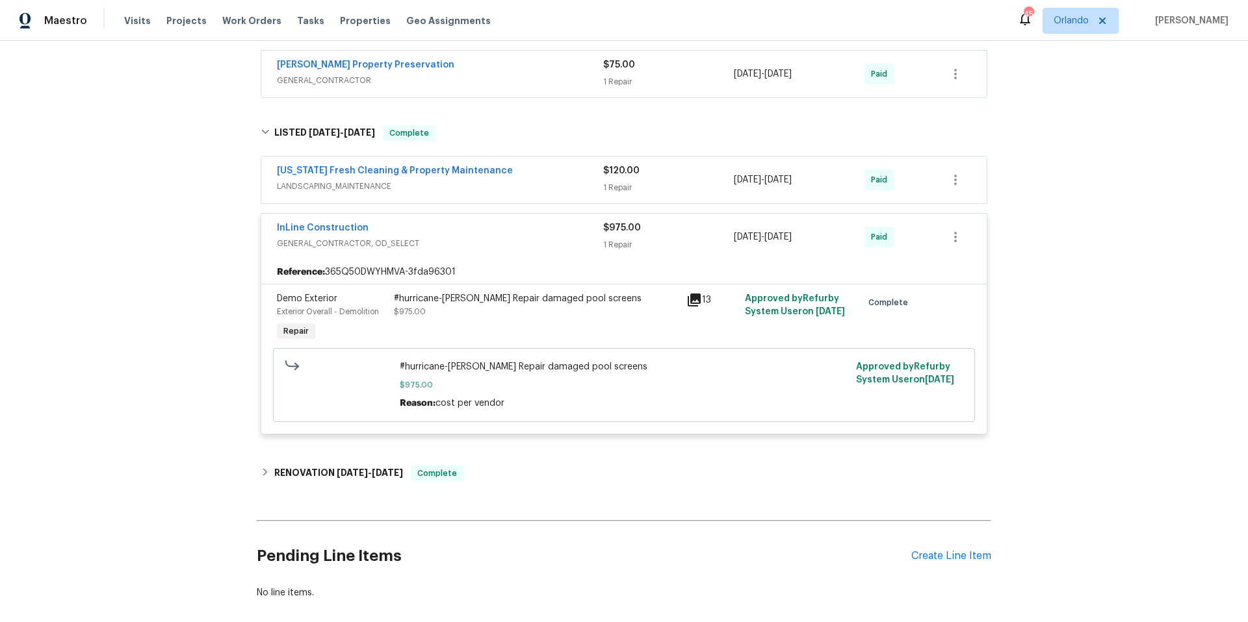
scroll to position [2913, 0]
